Goal: Find specific page/section: Find specific page/section

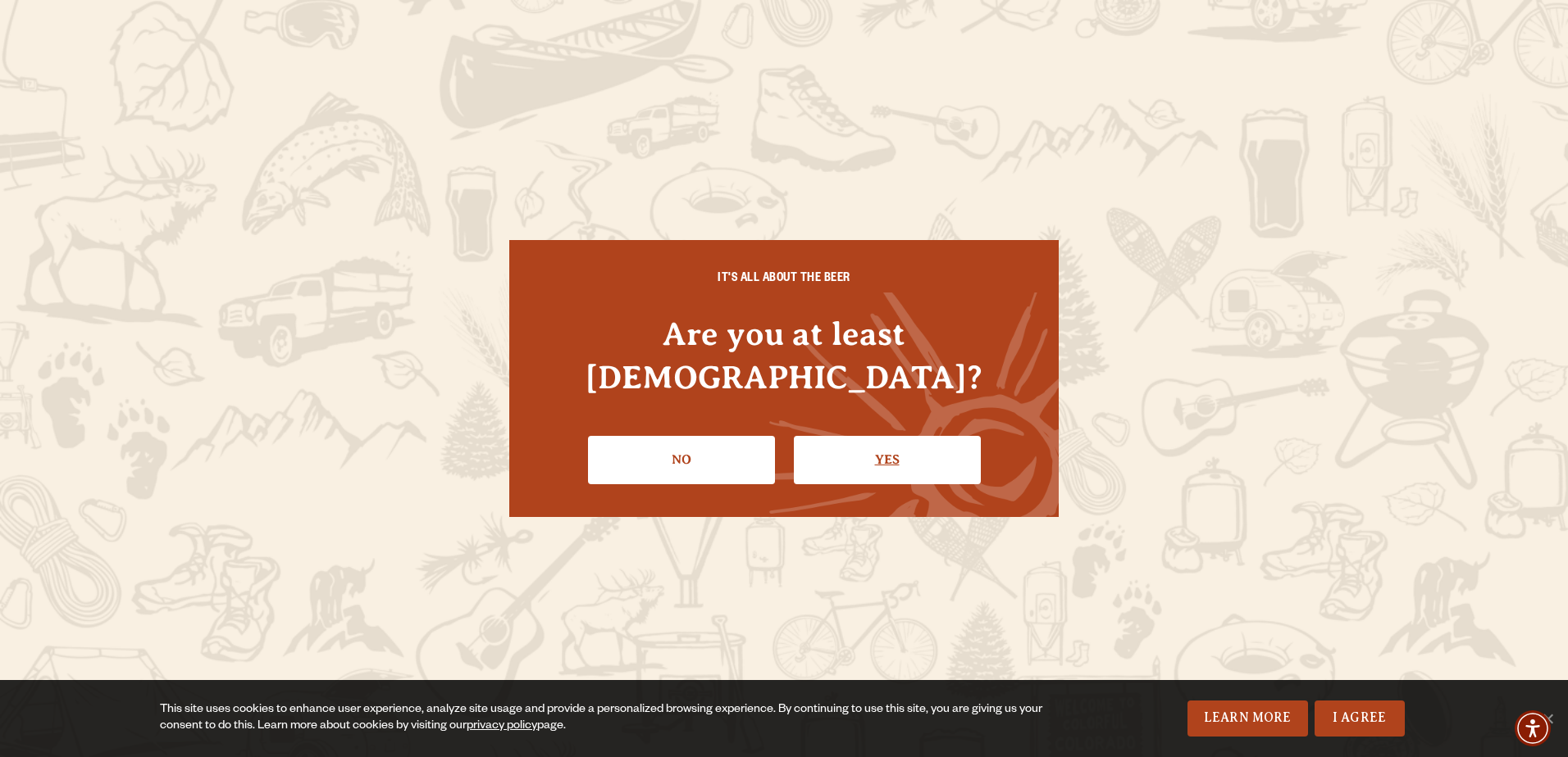
click at [882, 436] on link "Yes" at bounding box center [888, 460] width 187 height 48
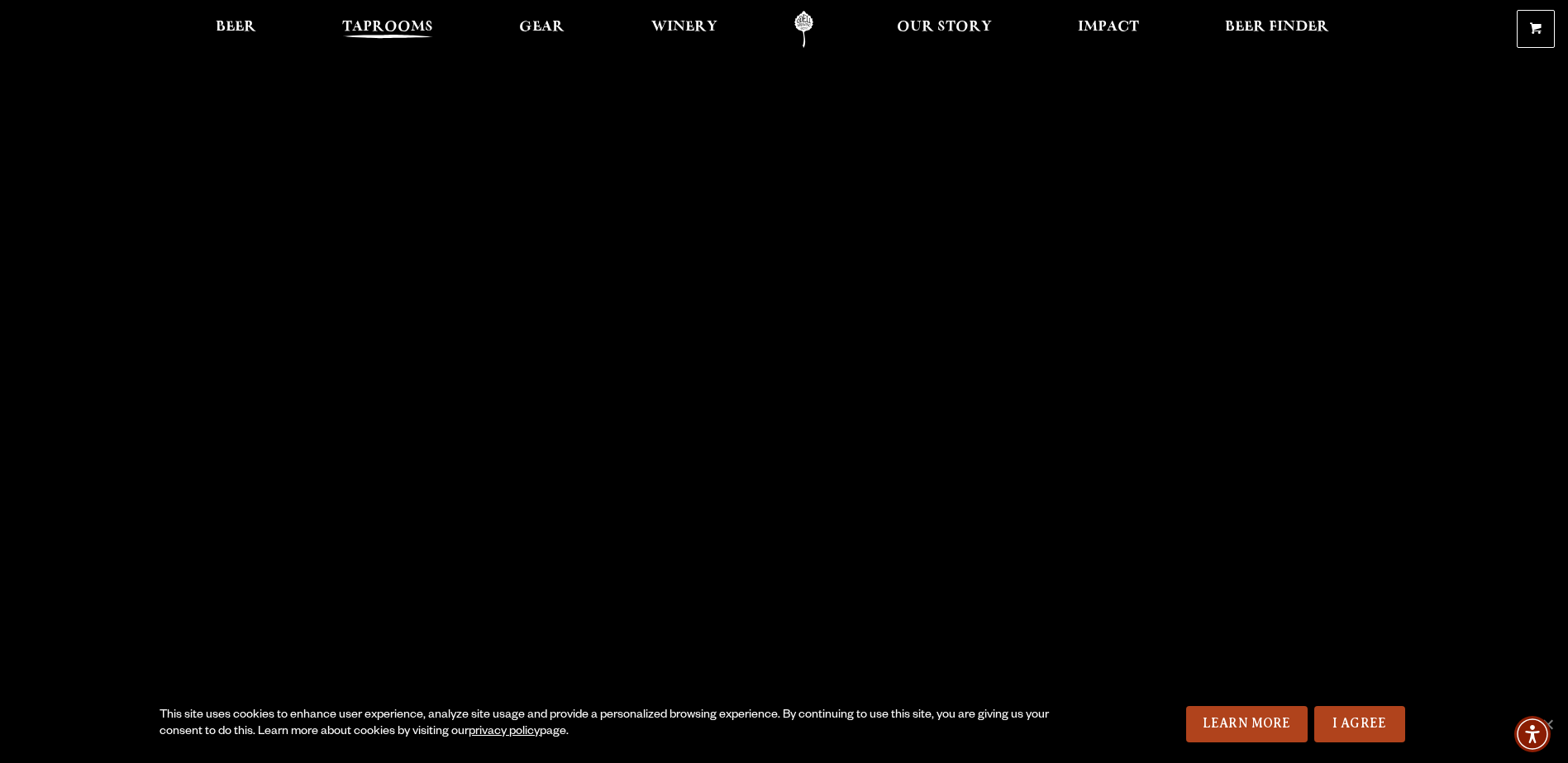
click at [353, 31] on span "Taprooms" at bounding box center [387, 27] width 91 height 13
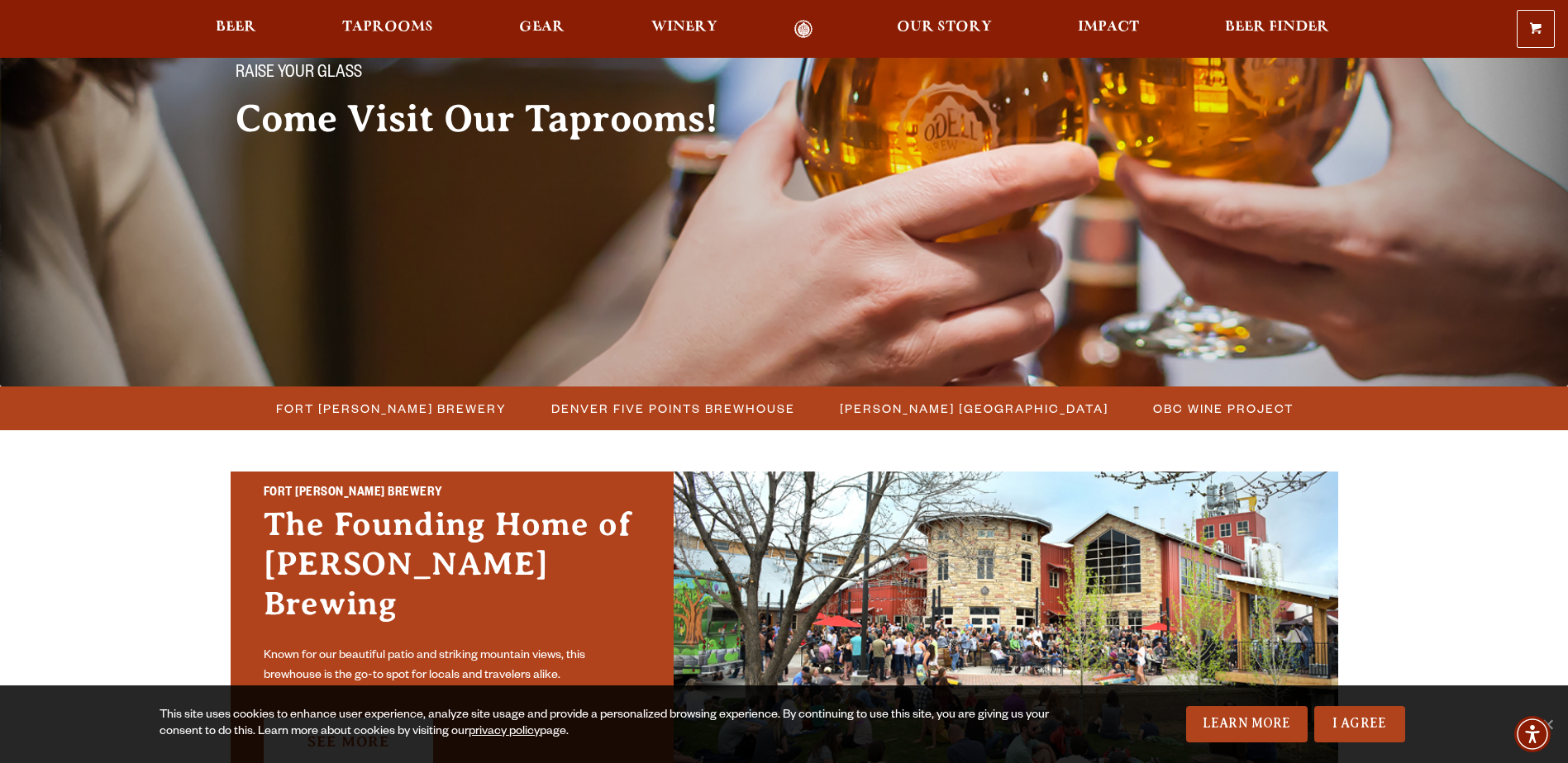
scroll to position [165, 0]
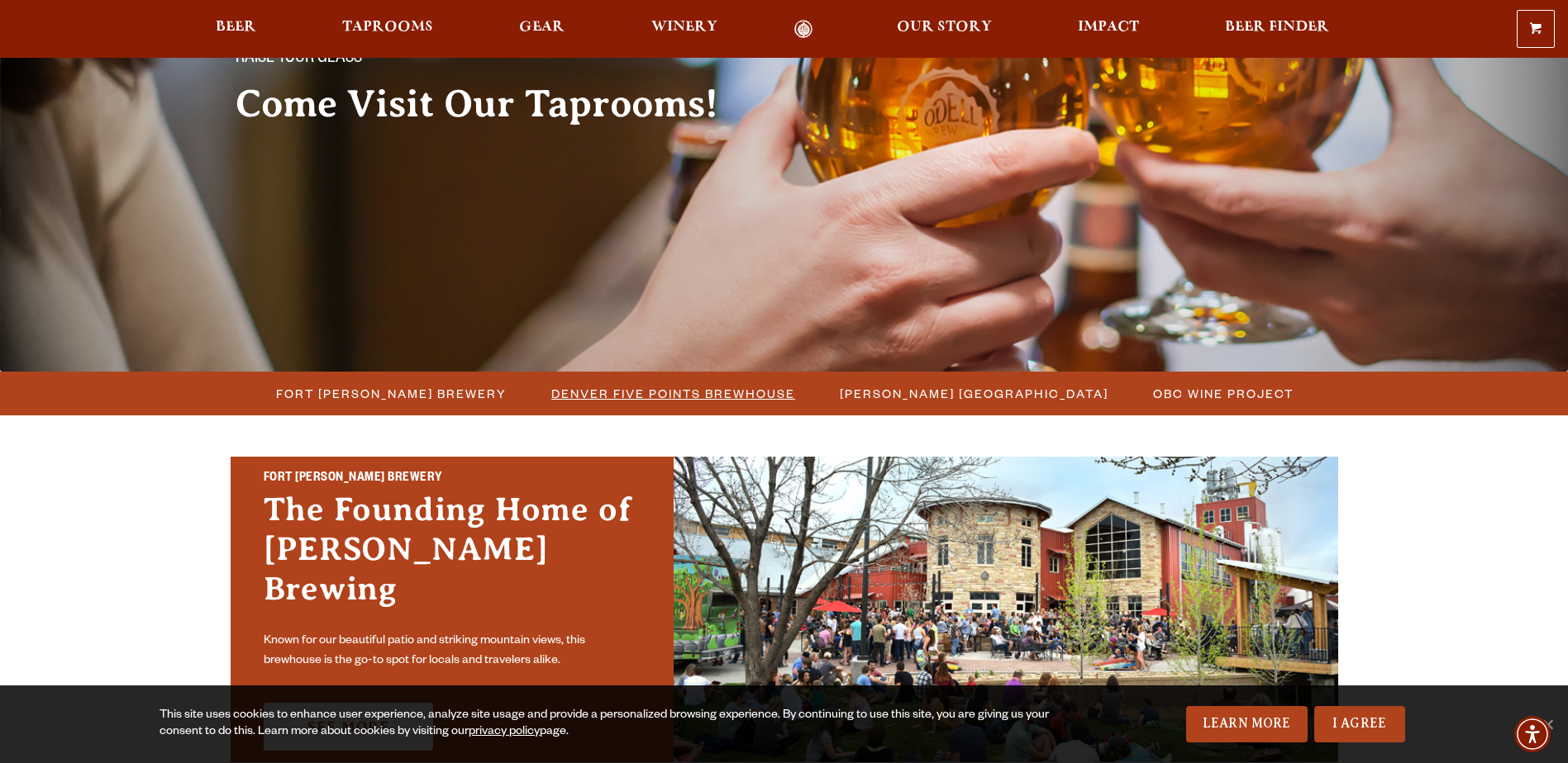
click at [592, 385] on span "Denver Five Points Brewhouse" at bounding box center [673, 394] width 243 height 24
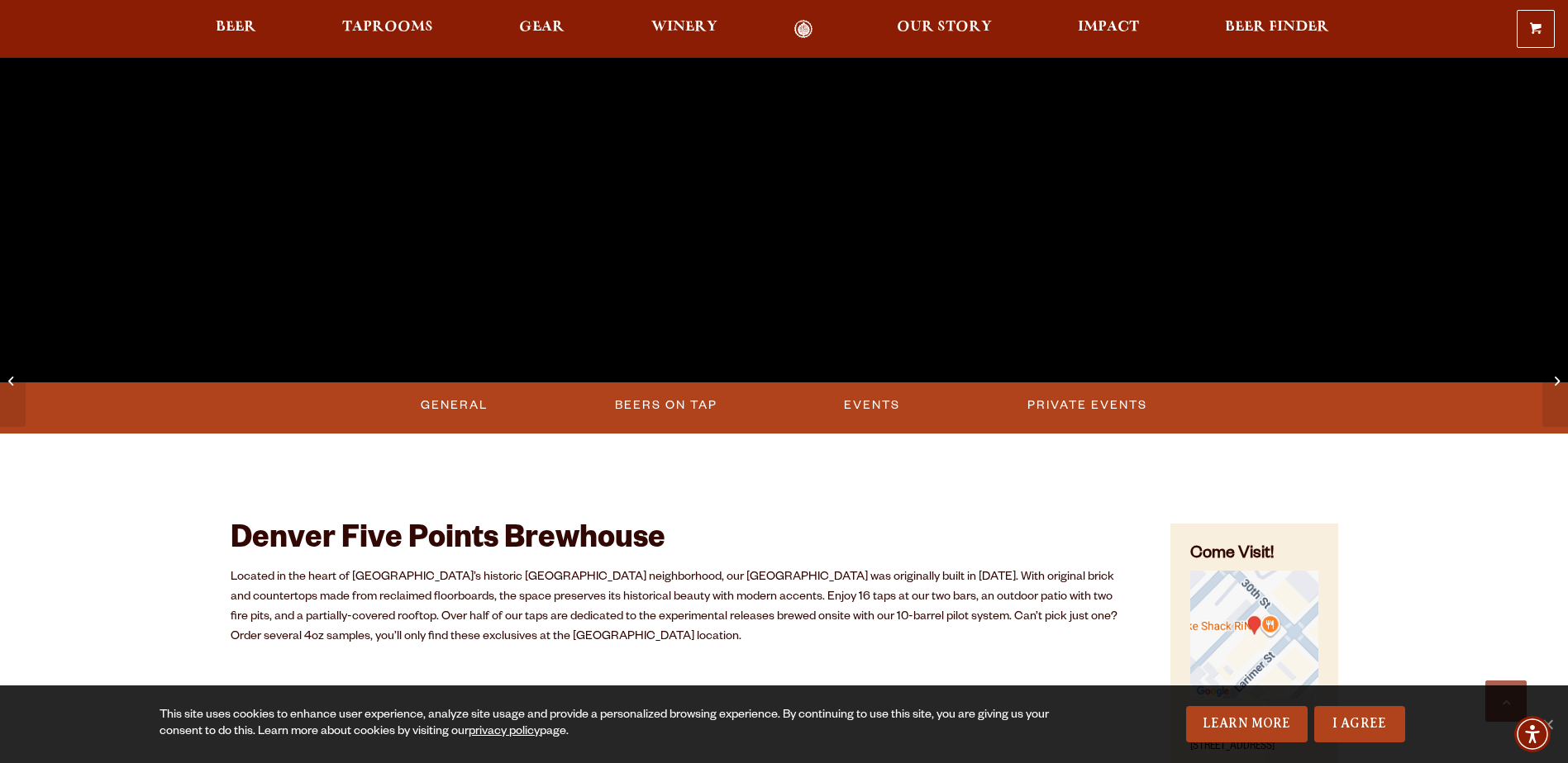
scroll to position [495, 0]
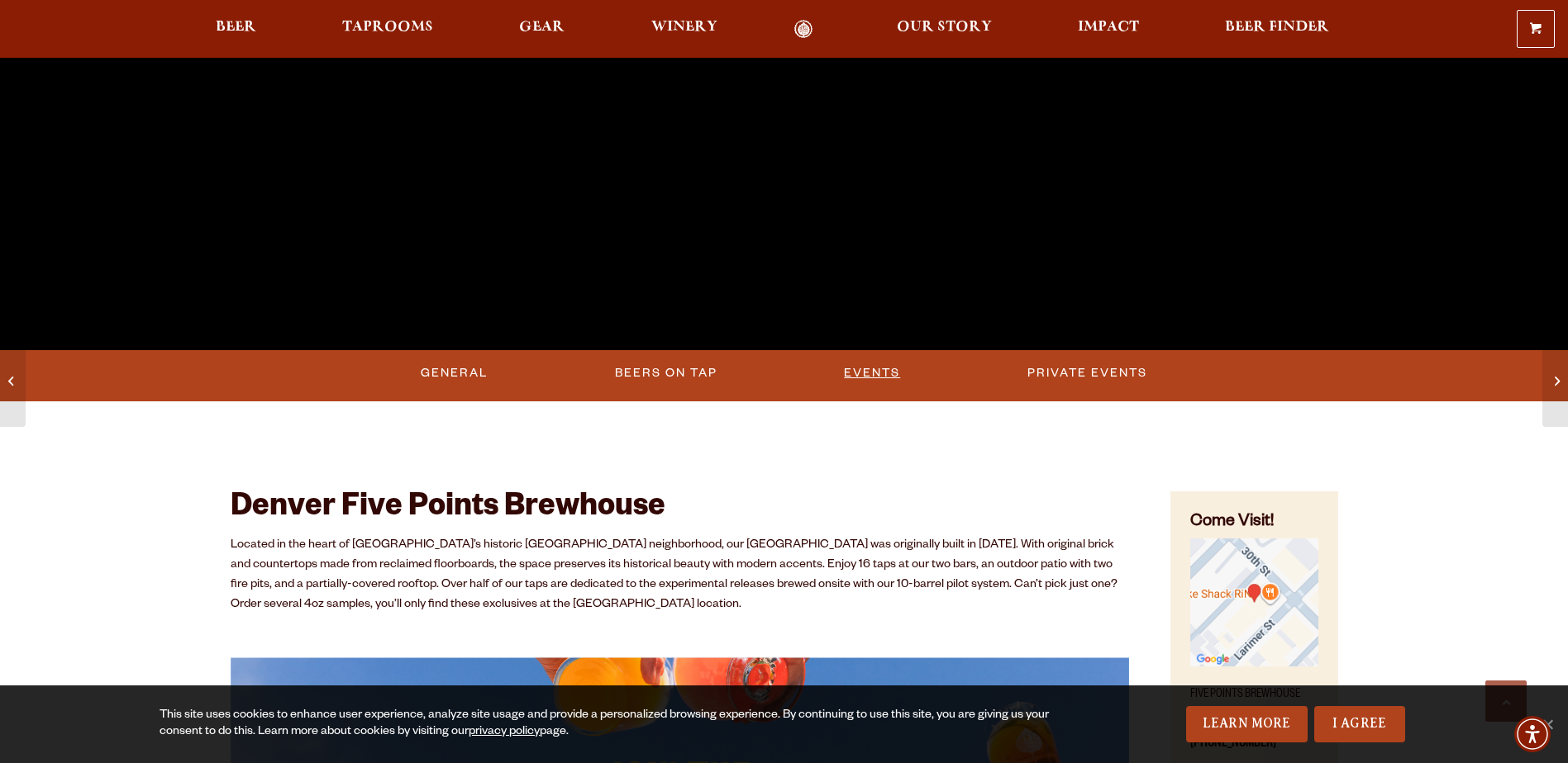
click at [881, 372] on link "Events" at bounding box center [872, 374] width 69 height 38
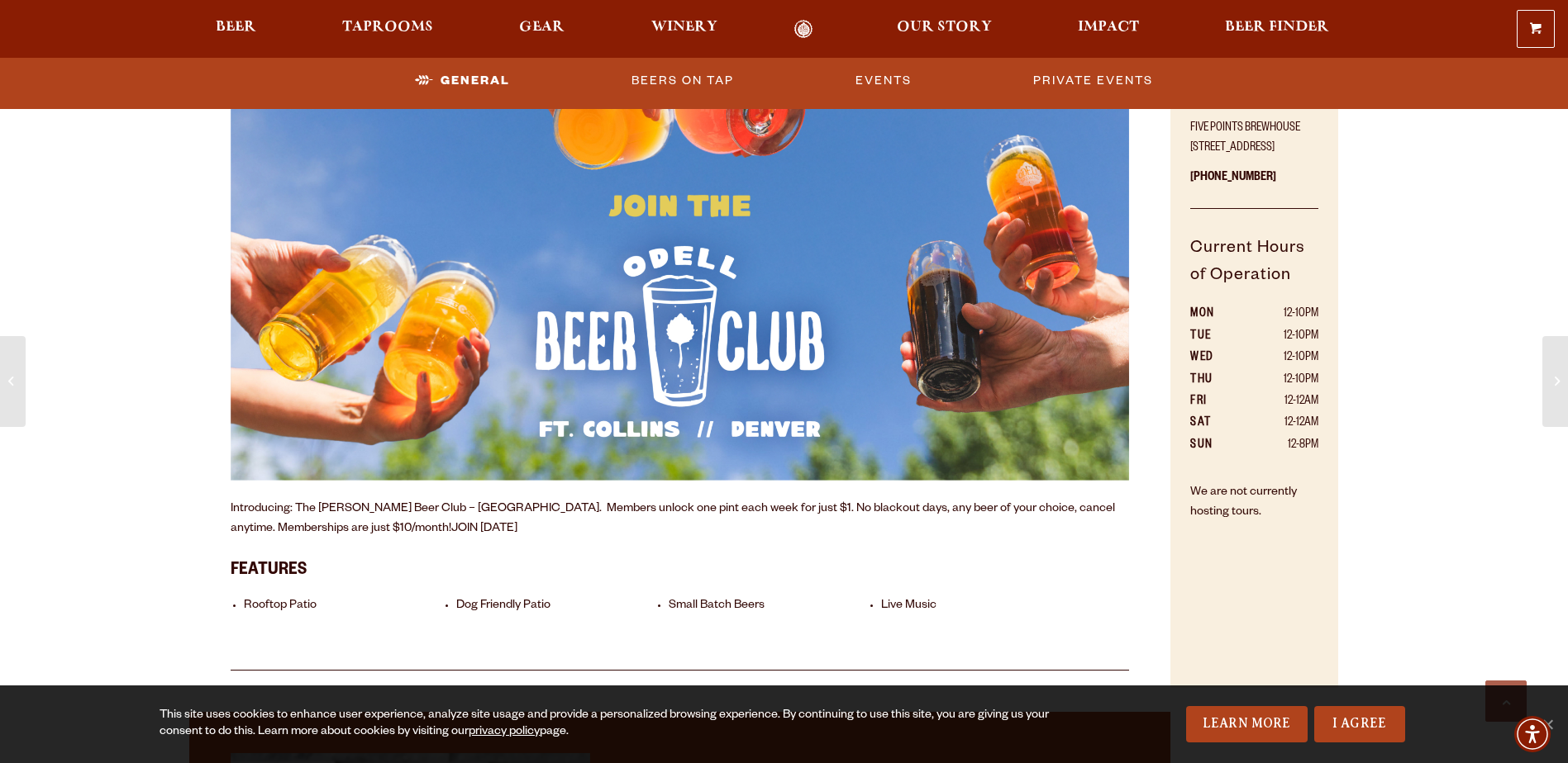
scroll to position [980, 0]
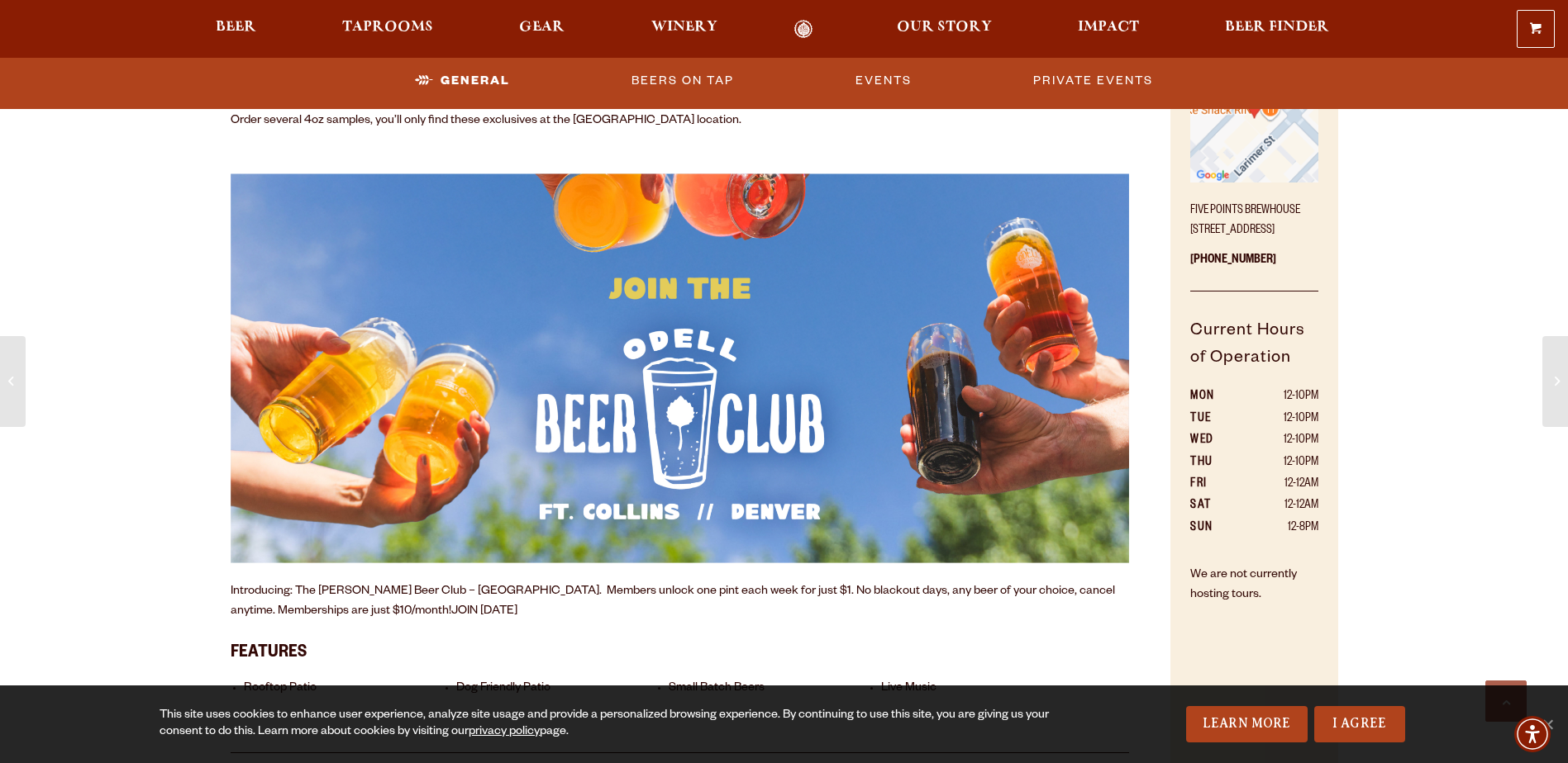
drag, startPoint x: 1263, startPoint y: 247, endPoint x: 1223, endPoint y: 247, distance: 40.0
click at [1223, 241] on p "Five Points Brewhouse 2945 Larimer St, Denver, CO 80205" at bounding box center [1253, 216] width 127 height 49
drag, startPoint x: 1223, startPoint y: 247, endPoint x: 1278, endPoint y: 286, distance: 67.4
click at [1278, 286] on div "Come Visit! Five Points Brewhouse 2945 Larimer St, Denver, CO 80205 (720) 795-7…" at bounding box center [1253, 389] width 167 height 763
copy div "Five Points Brewhouse 2945 Larimer St, Denver, CO 80205 (720) 795-7862"
